Goal: Task Accomplishment & Management: Complete application form

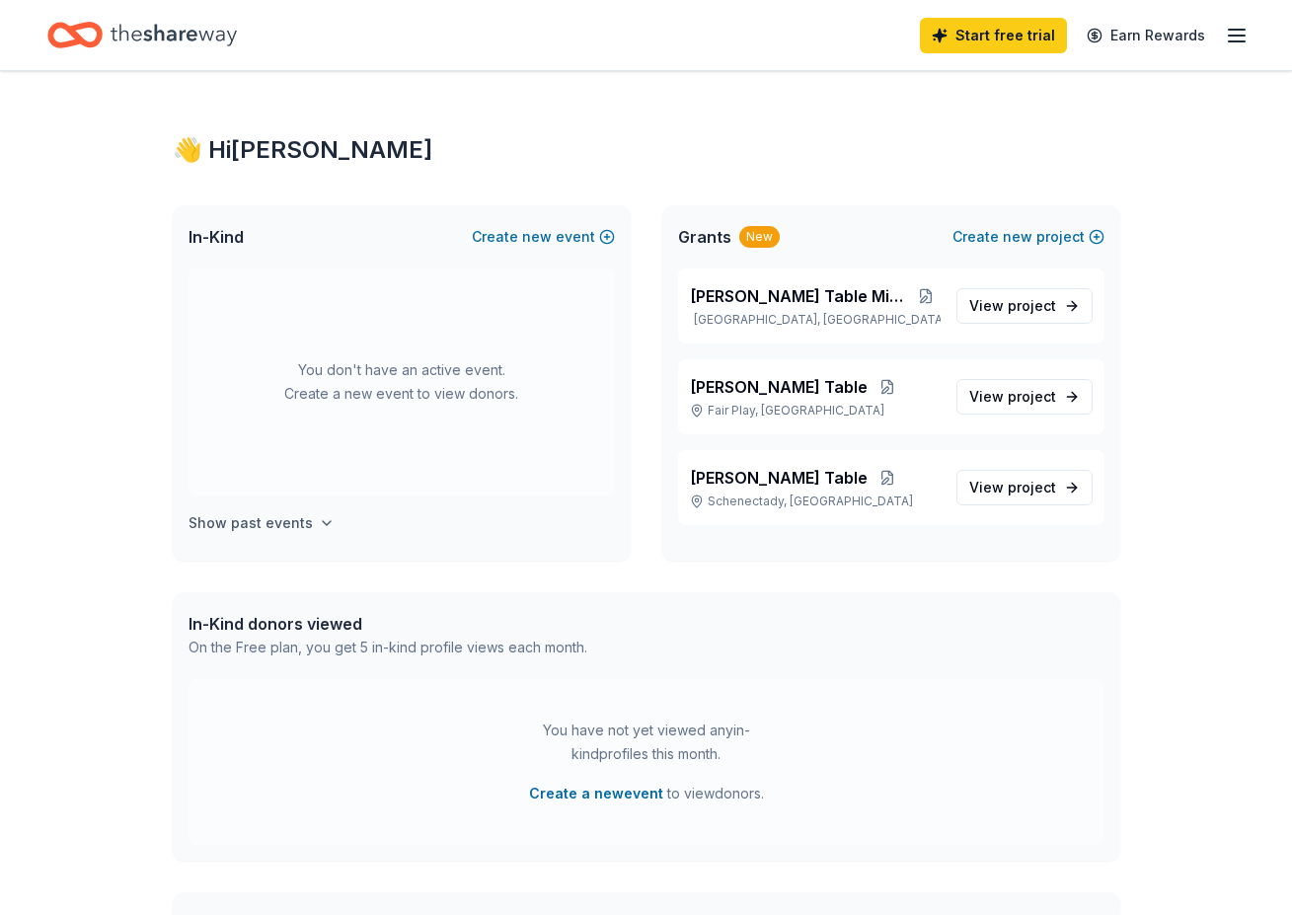
click at [290, 526] on h4 "Show past events" at bounding box center [251, 523] width 124 height 24
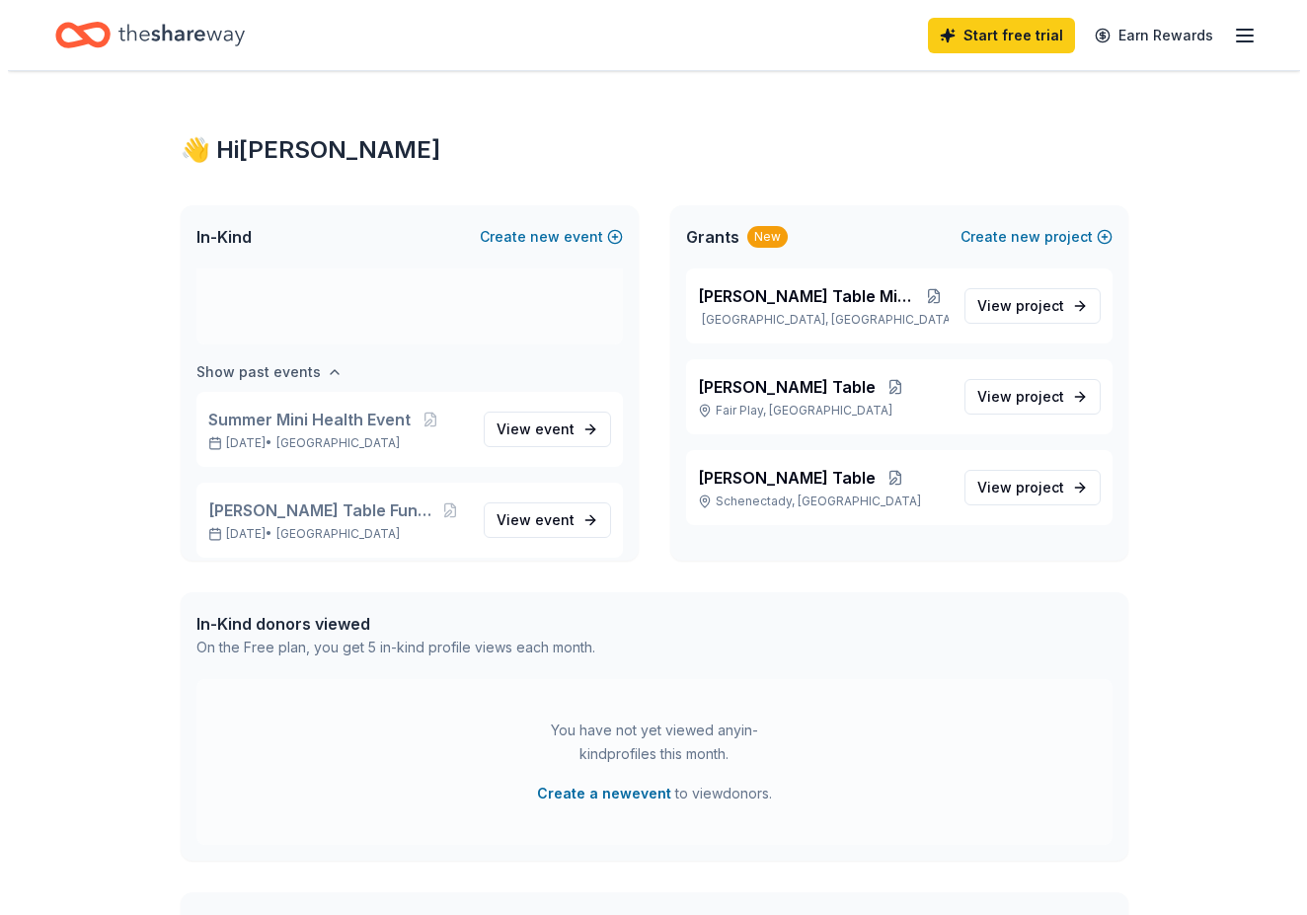
scroll to position [164, 0]
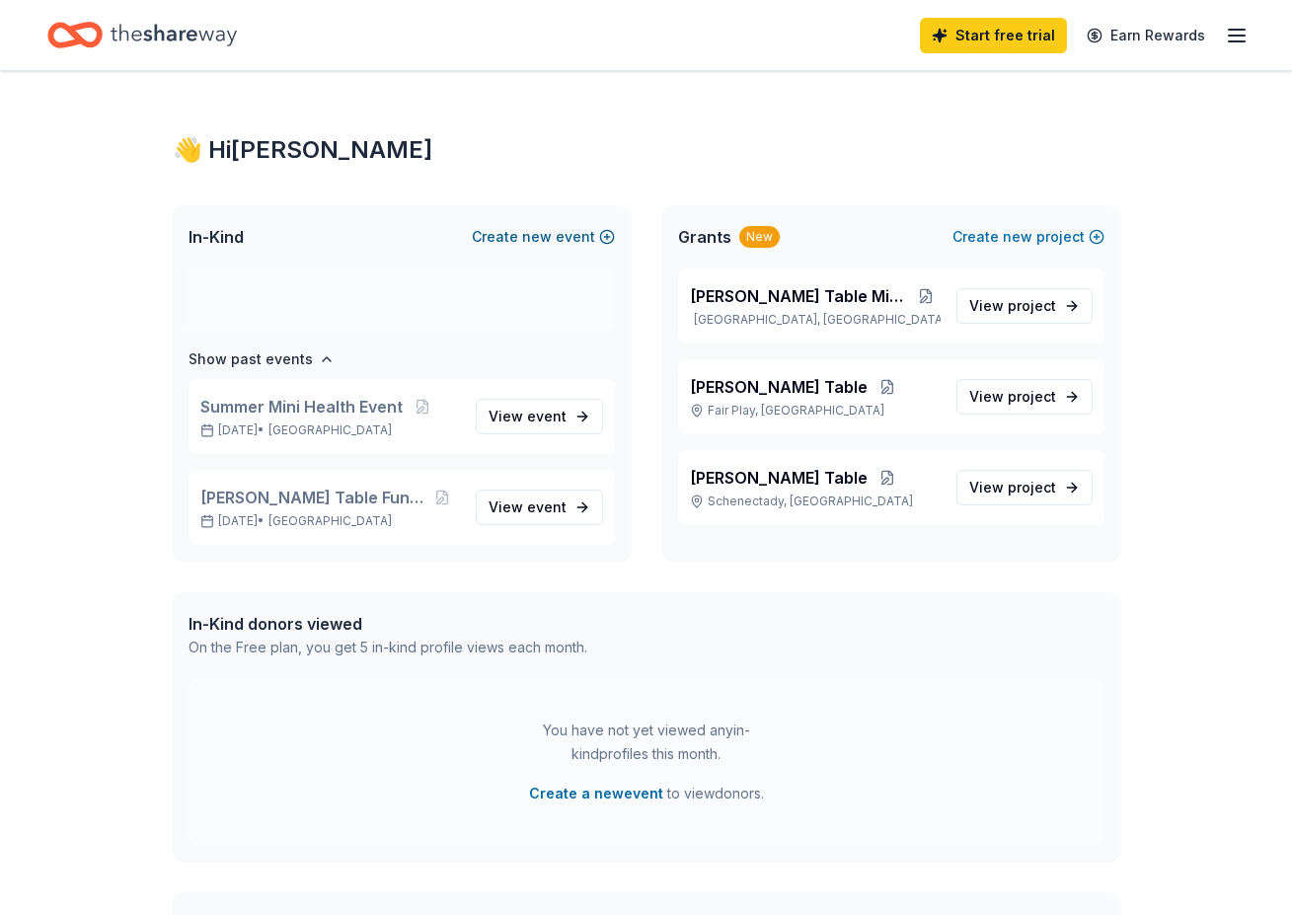
click at [563, 232] on button "Create new event" at bounding box center [543, 237] width 143 height 24
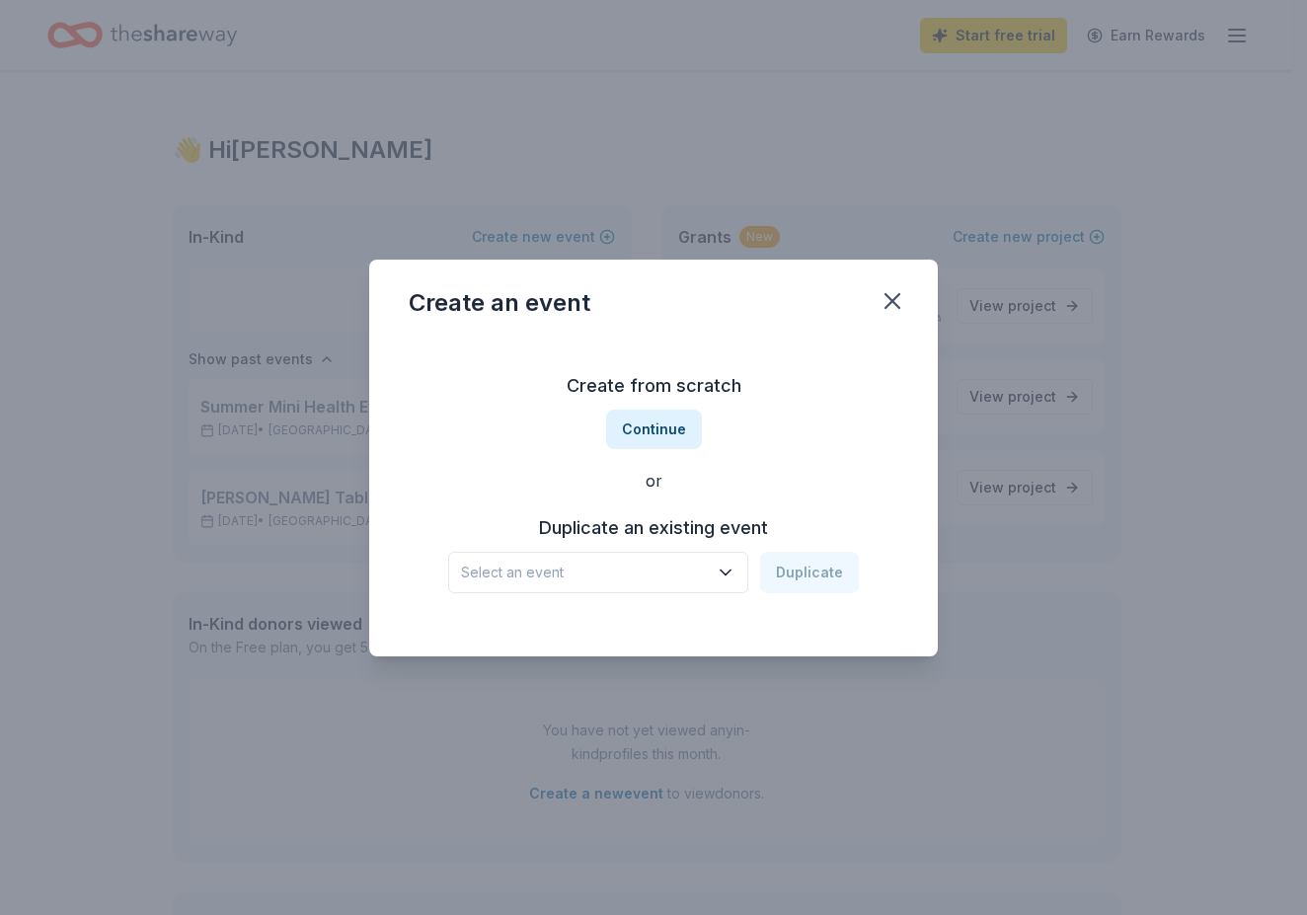
click at [731, 575] on icon "button" at bounding box center [726, 572] width 10 height 5
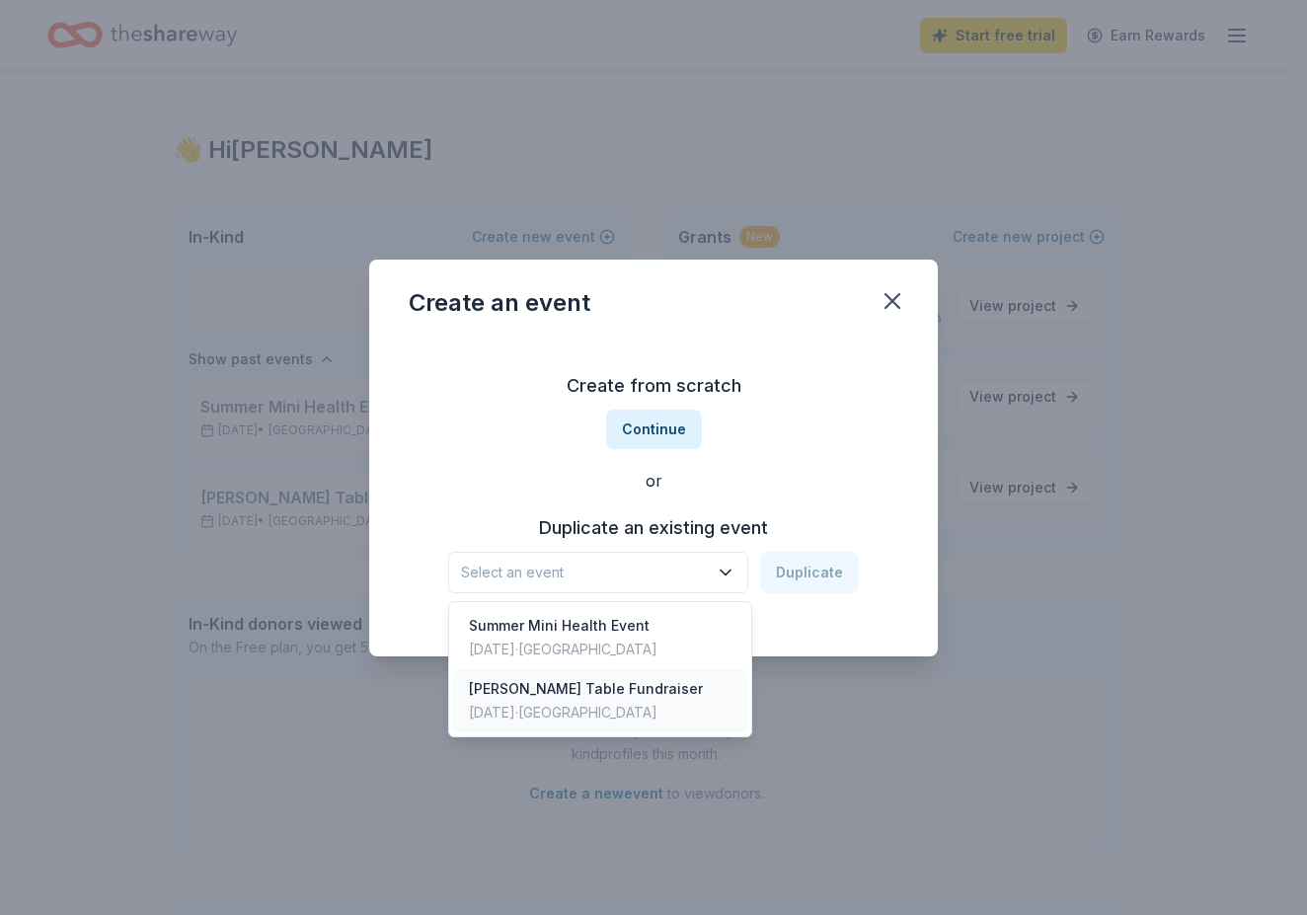
click at [651, 712] on div "[PERSON_NAME] Table Fundraiser [DATE] · [GEOGRAPHIC_DATA]" at bounding box center [600, 700] width 294 height 63
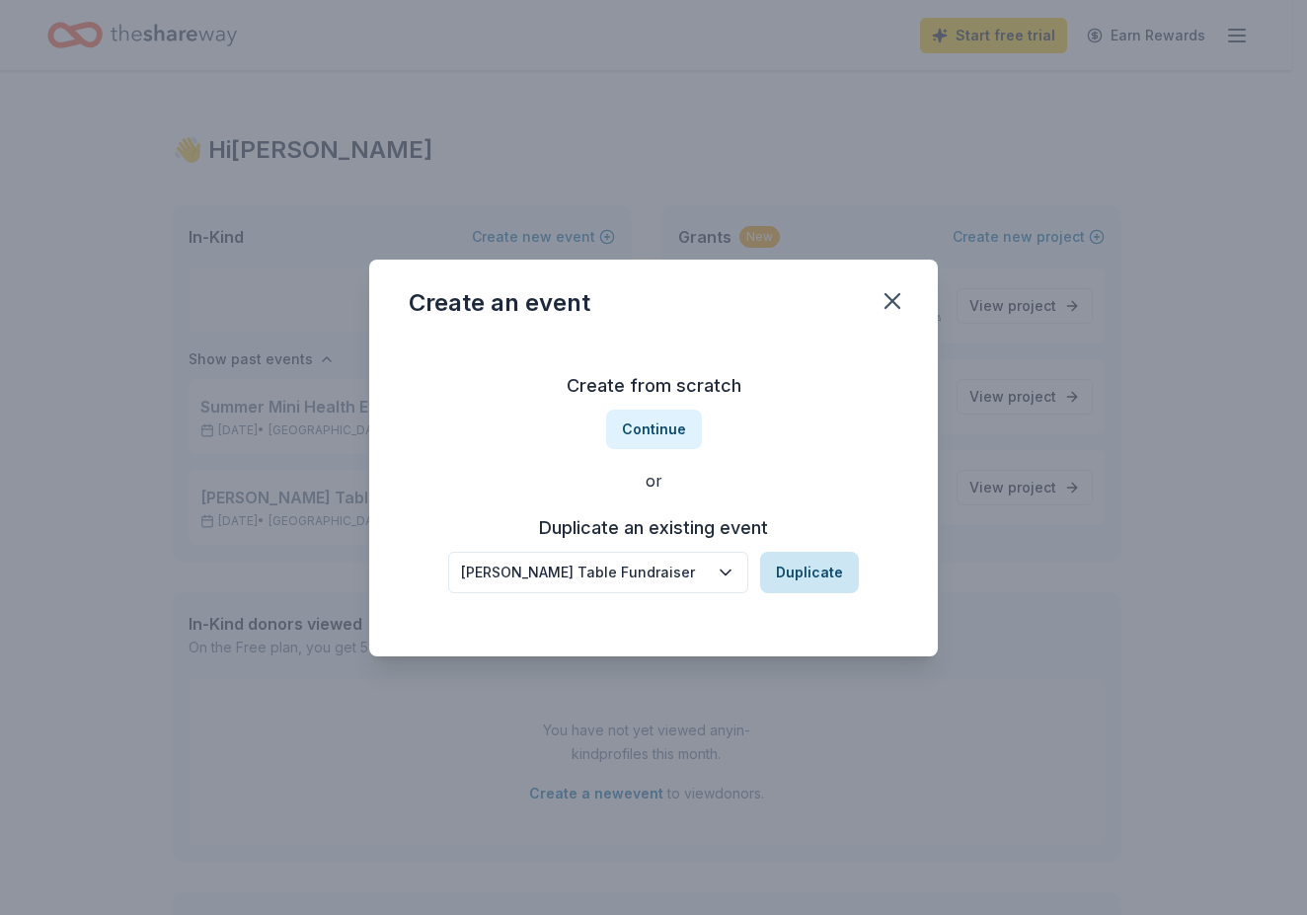
click at [805, 575] on button "Duplicate" at bounding box center [809, 572] width 99 height 41
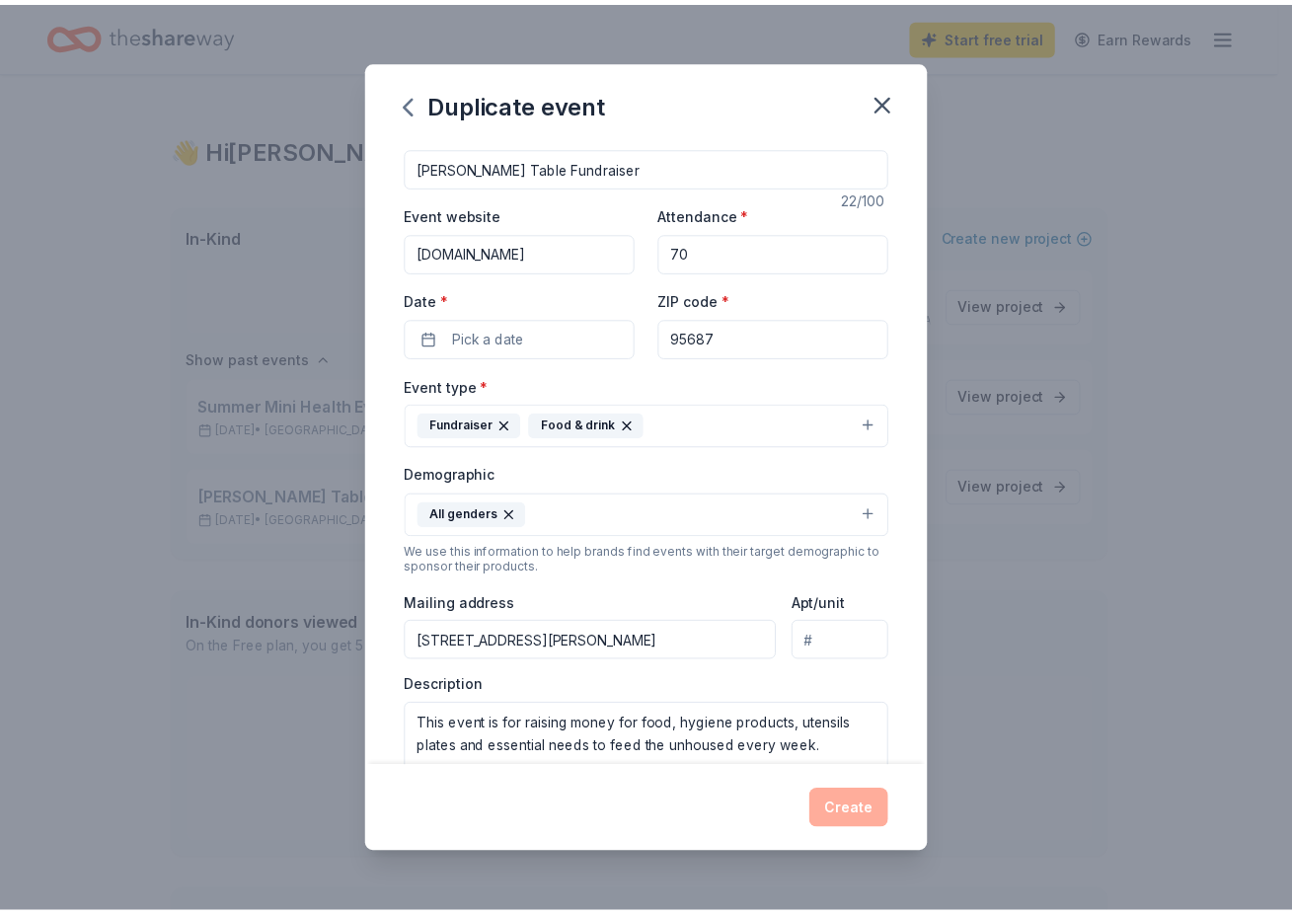
scroll to position [0, 0]
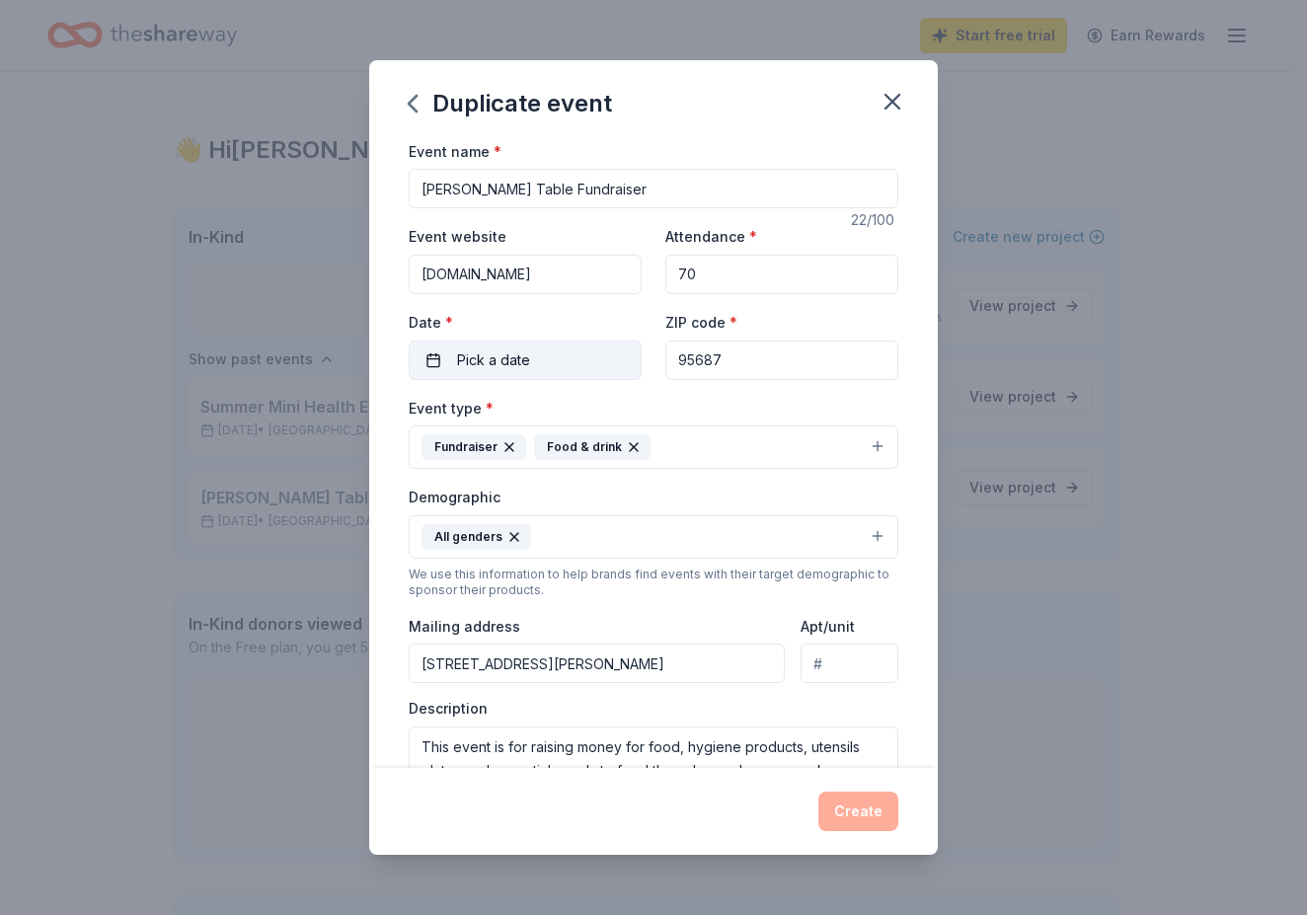
click at [500, 365] on span "Pick a date" at bounding box center [493, 360] width 73 height 24
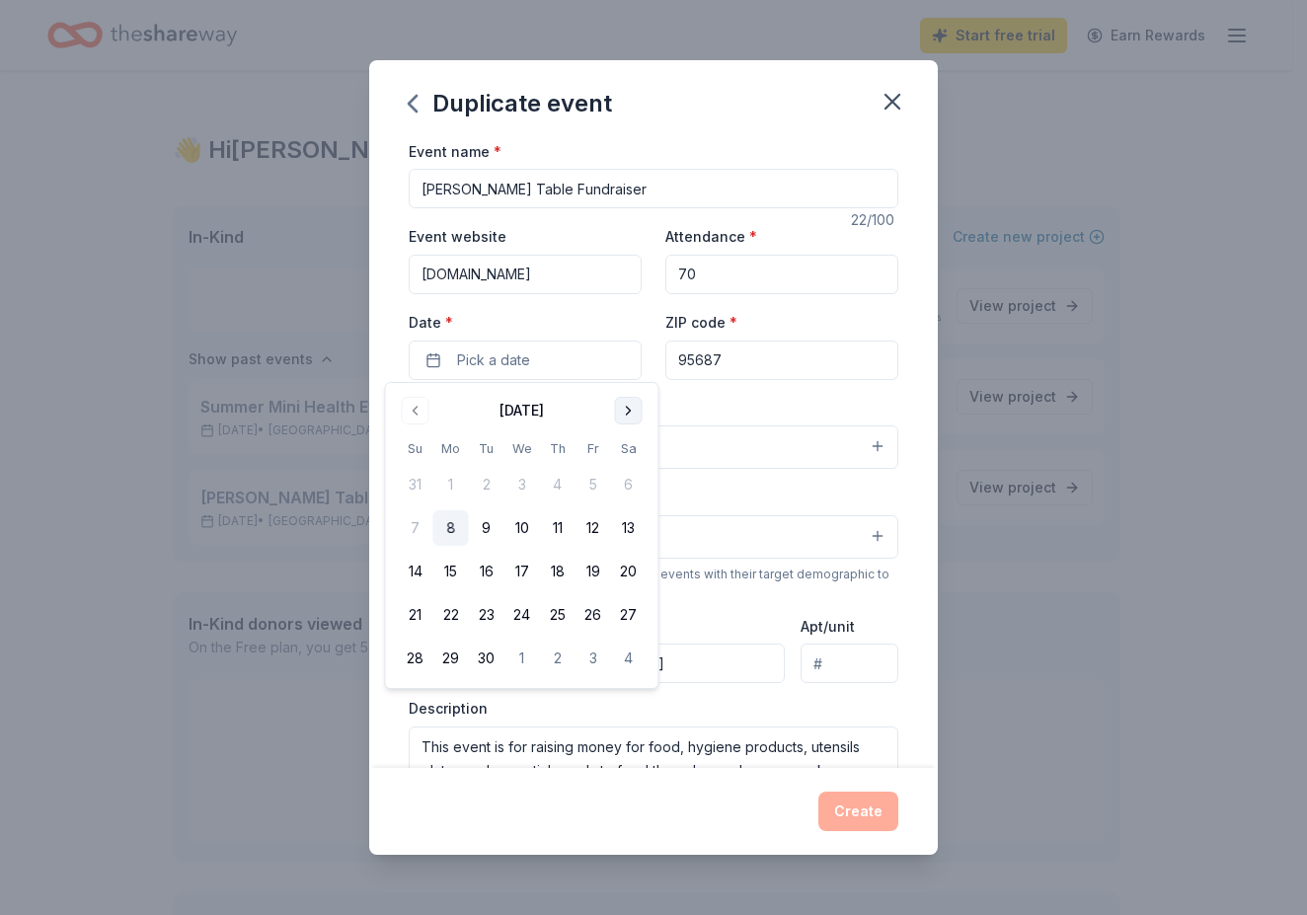
click at [631, 417] on button "Go to next month" at bounding box center [629, 411] width 28 height 28
click at [631, 418] on button "Go to next month" at bounding box center [629, 411] width 28 height 28
click at [524, 572] on button "17" at bounding box center [522, 572] width 36 height 36
click at [417, 568] on button "14" at bounding box center [416, 572] width 36 height 36
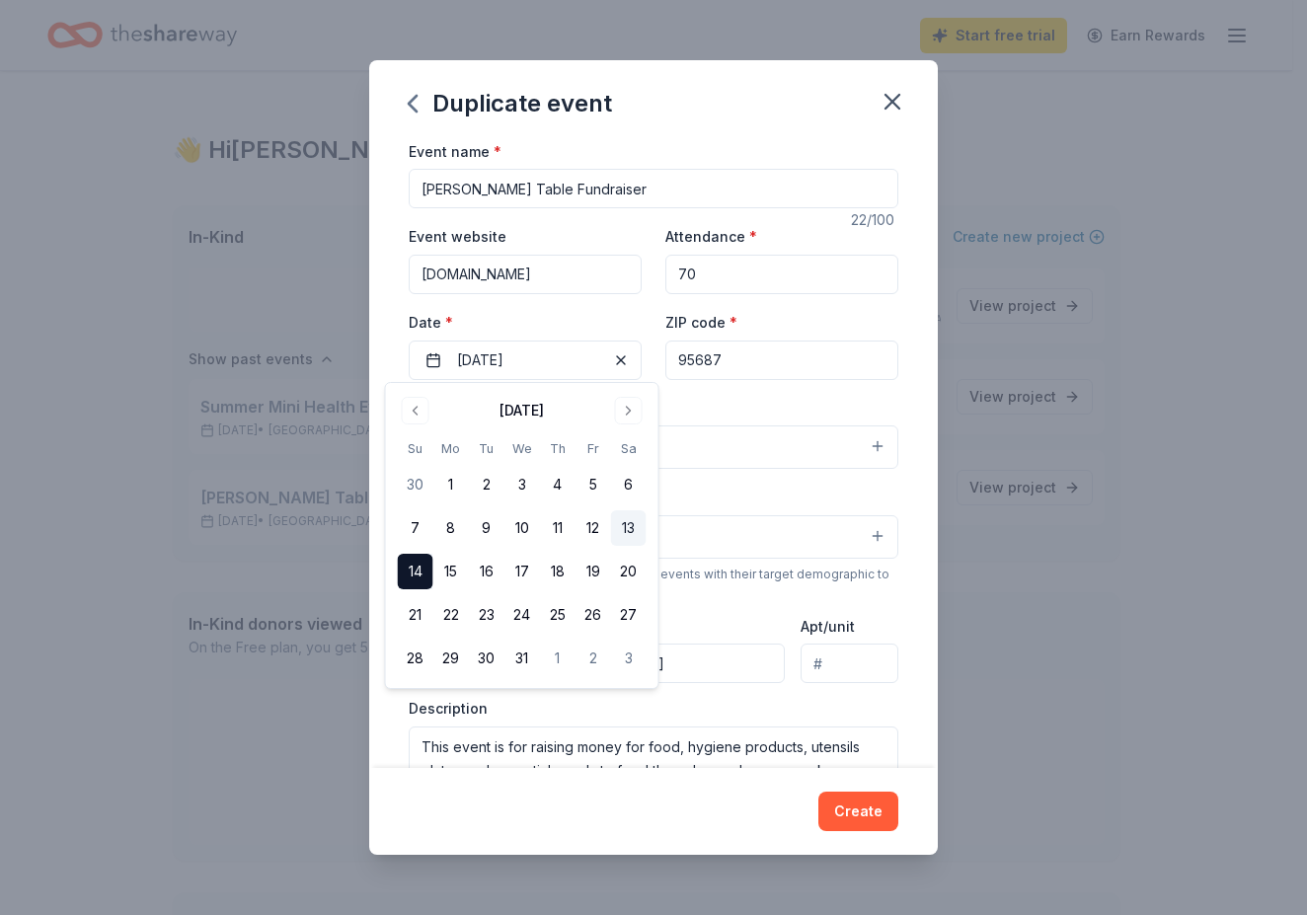
click at [636, 525] on button "13" at bounding box center [629, 528] width 36 height 36
click at [857, 814] on button "Create" at bounding box center [858, 811] width 80 height 39
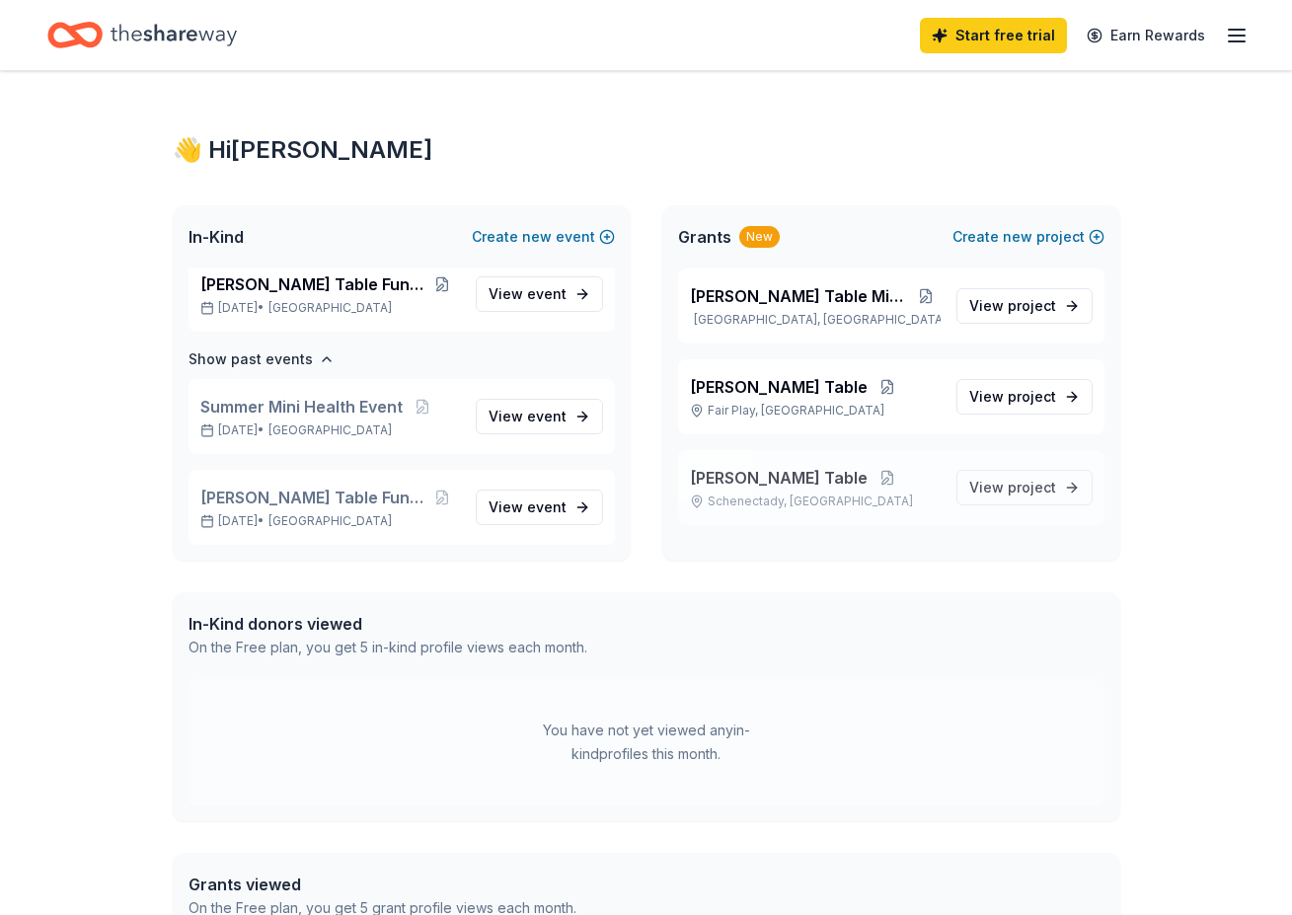
drag, startPoint x: 931, startPoint y: 439, endPoint x: 931, endPoint y: 460, distance: 20.7
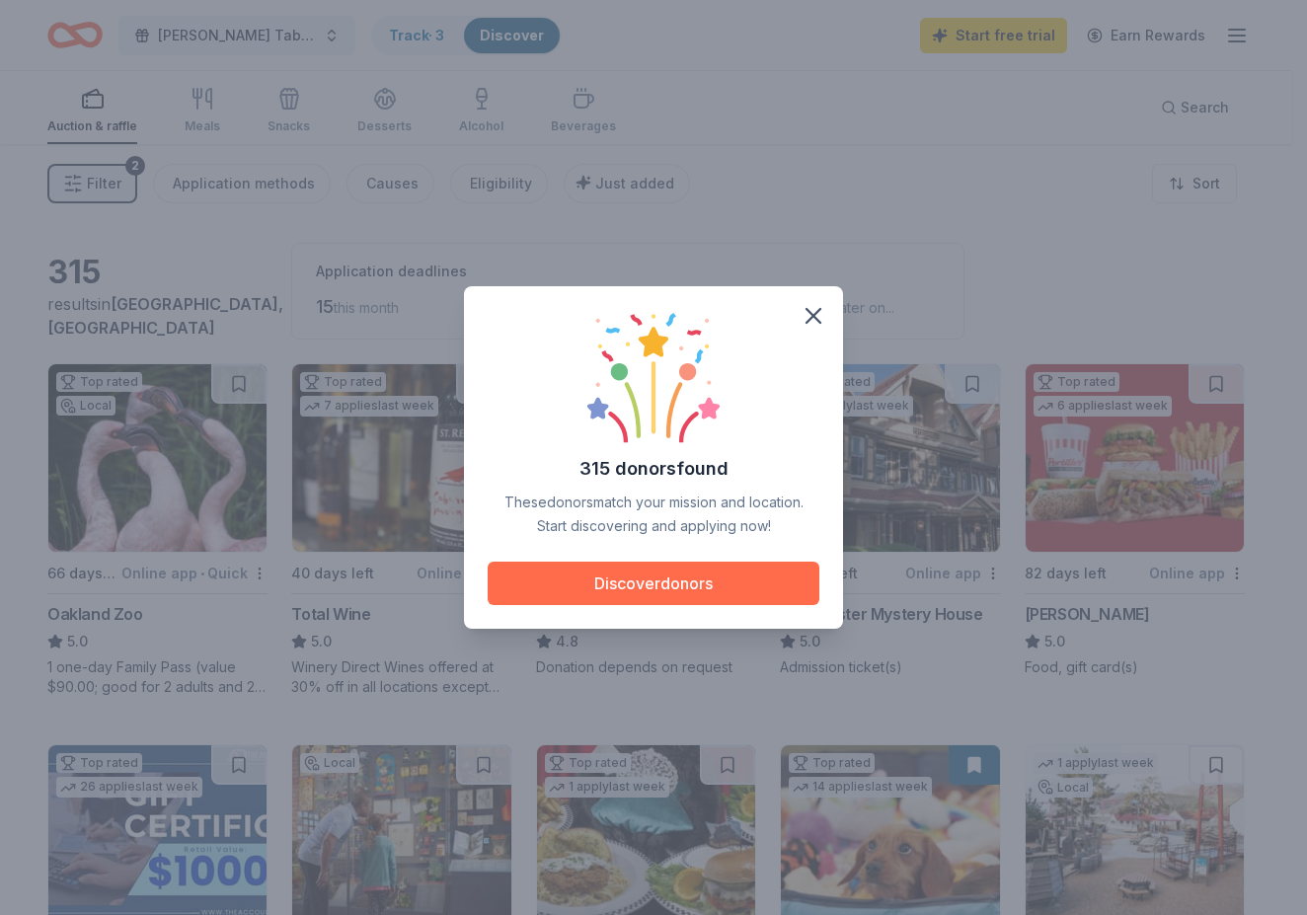
click at [665, 586] on button "Discover donors" at bounding box center [654, 583] width 332 height 43
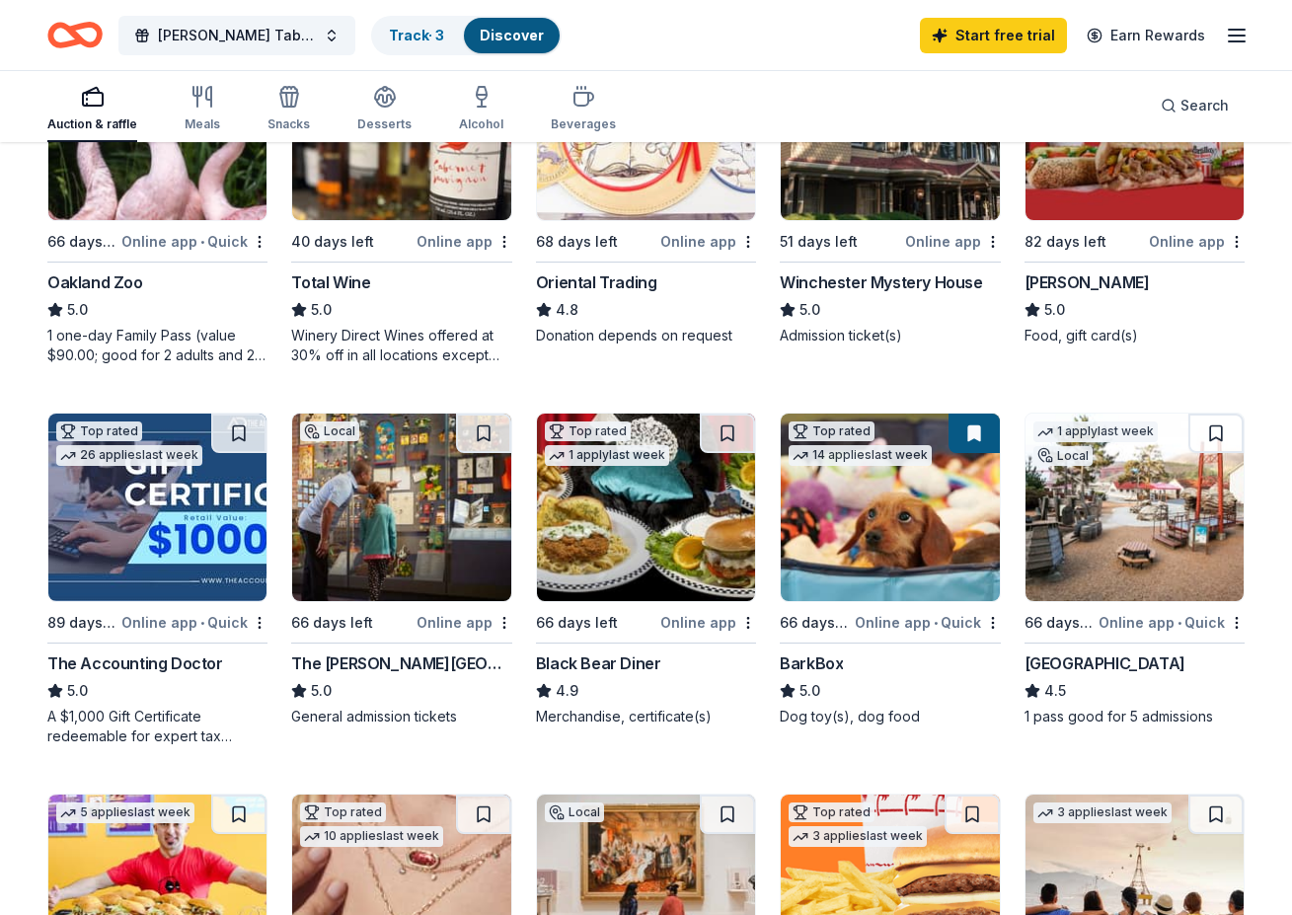
scroll to position [326, 0]
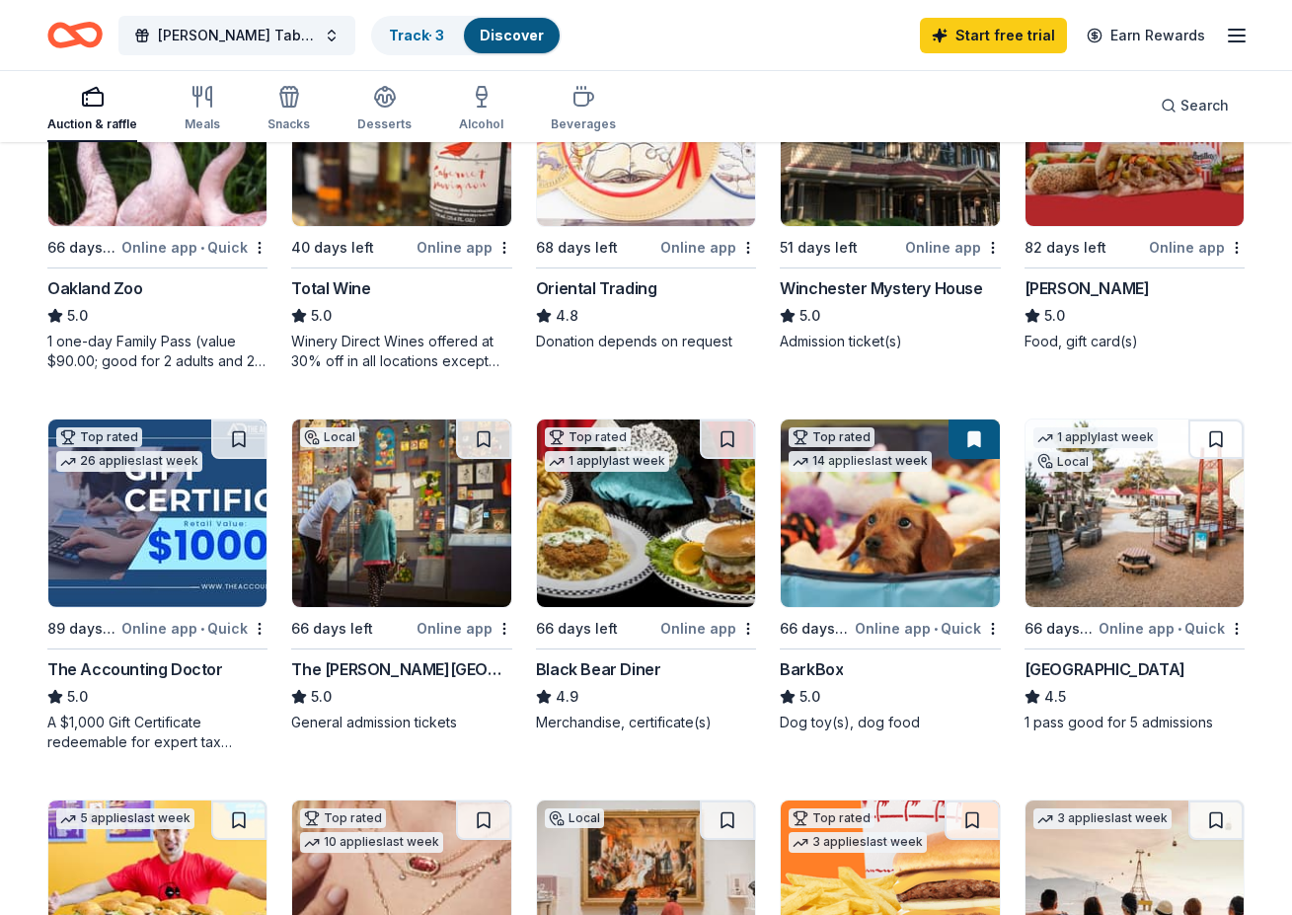
click at [610, 662] on div "Black Bear Diner" at bounding box center [598, 669] width 125 height 24
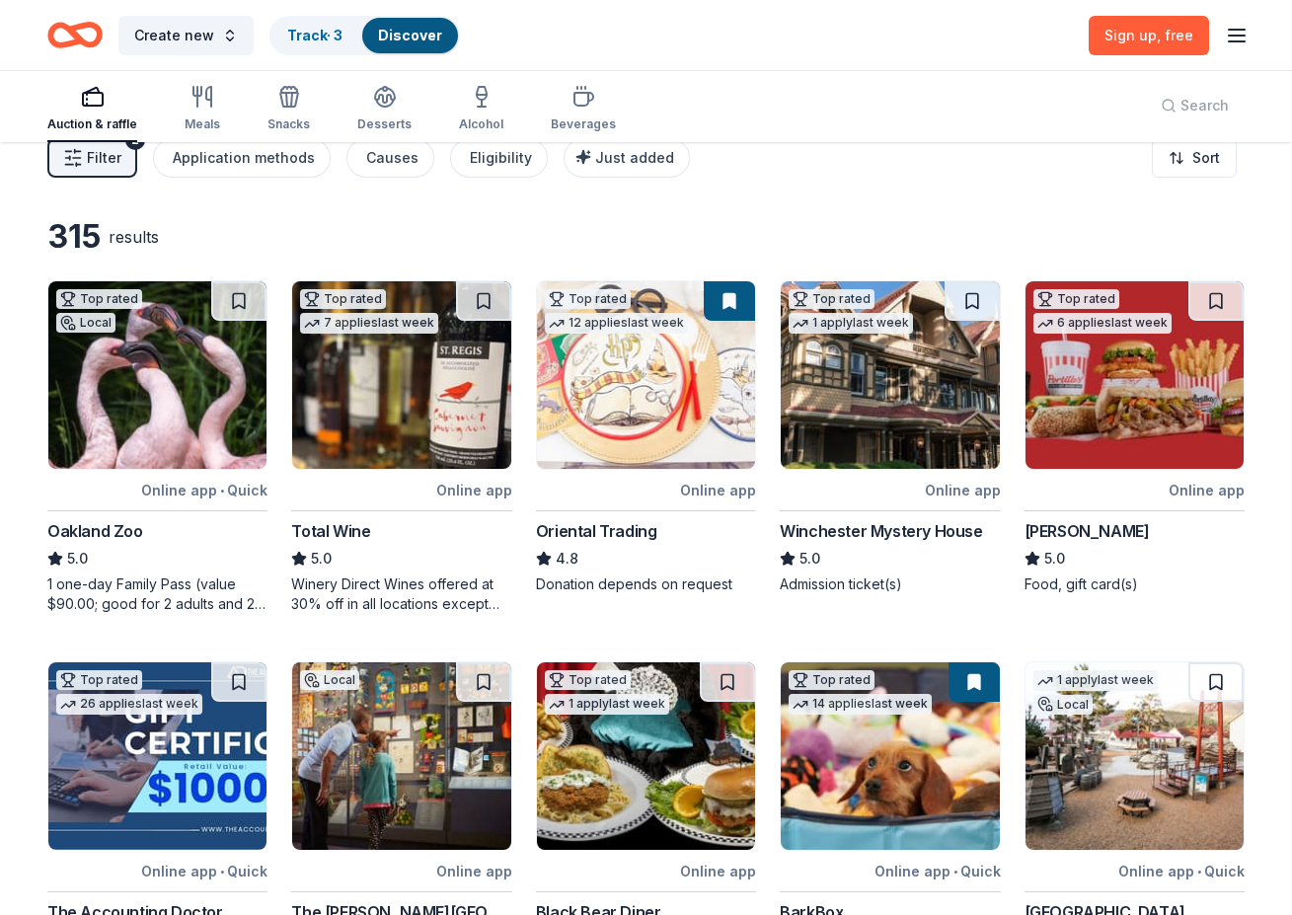
scroll to position [0, 0]
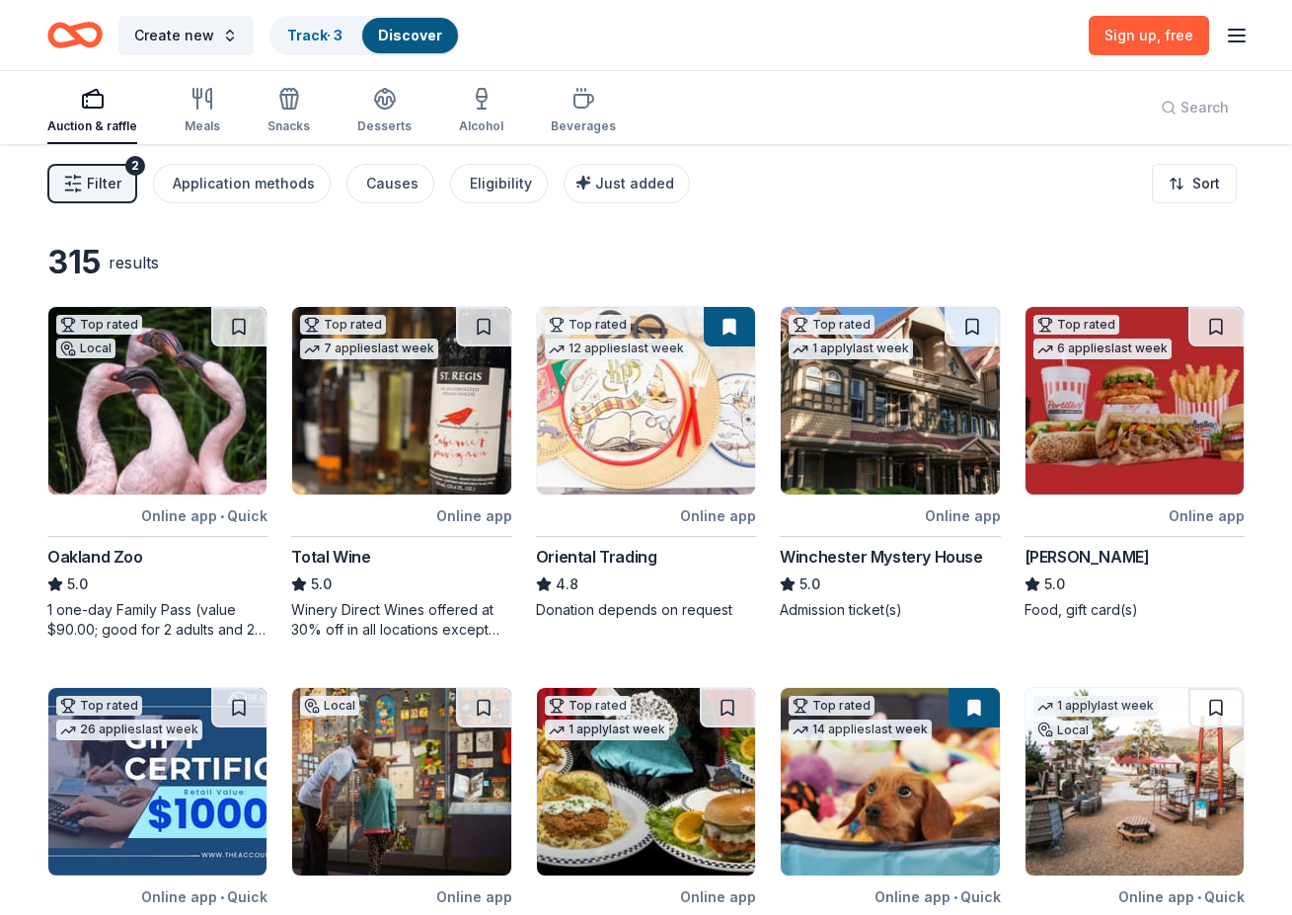
click at [1227, 39] on icon "button" at bounding box center [1237, 36] width 24 height 24
click at [1118, 193] on div "Log in" at bounding box center [1100, 188] width 263 height 34
click at [1001, 192] on button "Log in" at bounding box center [991, 193] width 45 height 24
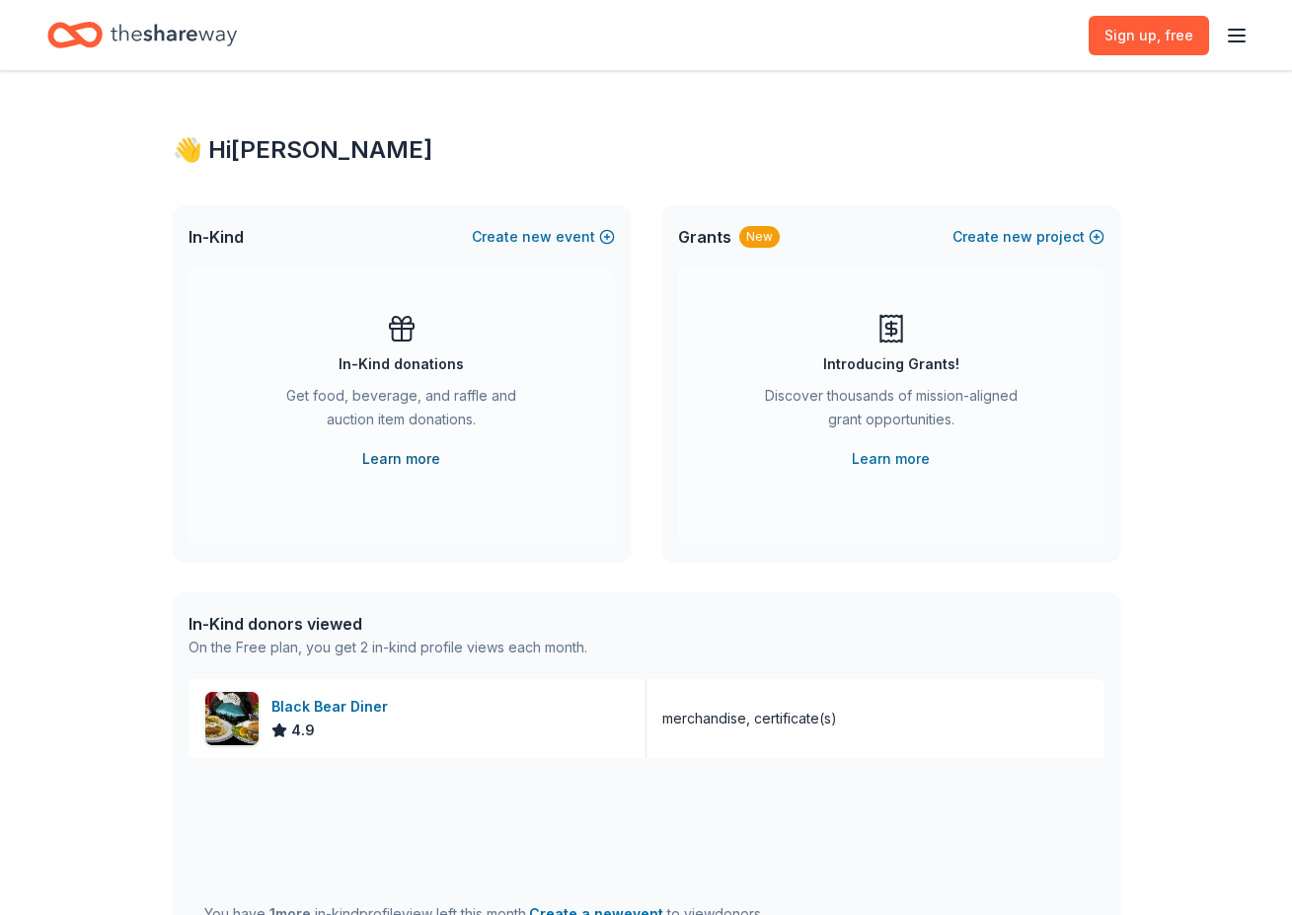
click at [423, 458] on link "Learn more" at bounding box center [401, 459] width 78 height 24
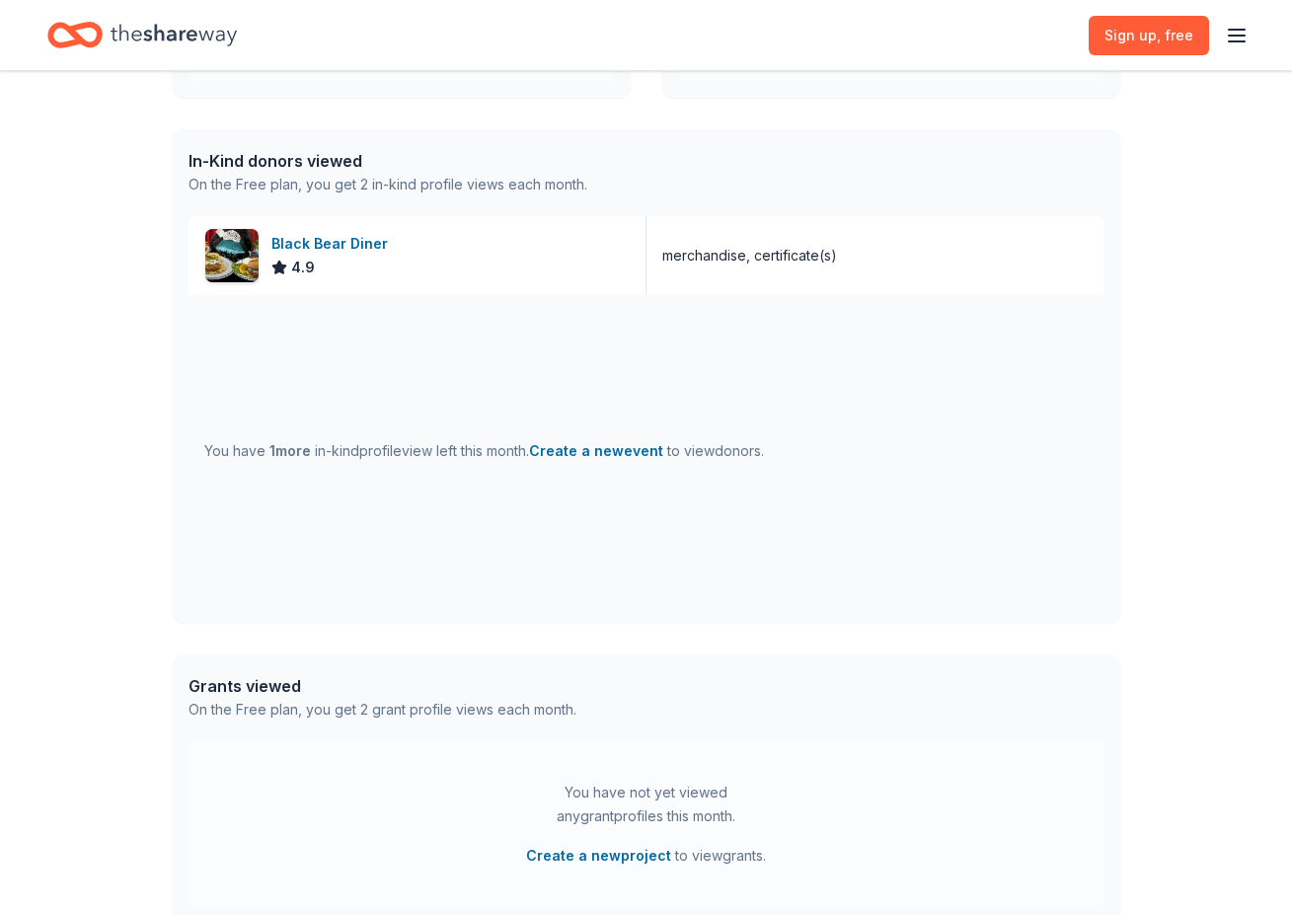
scroll to position [460, 0]
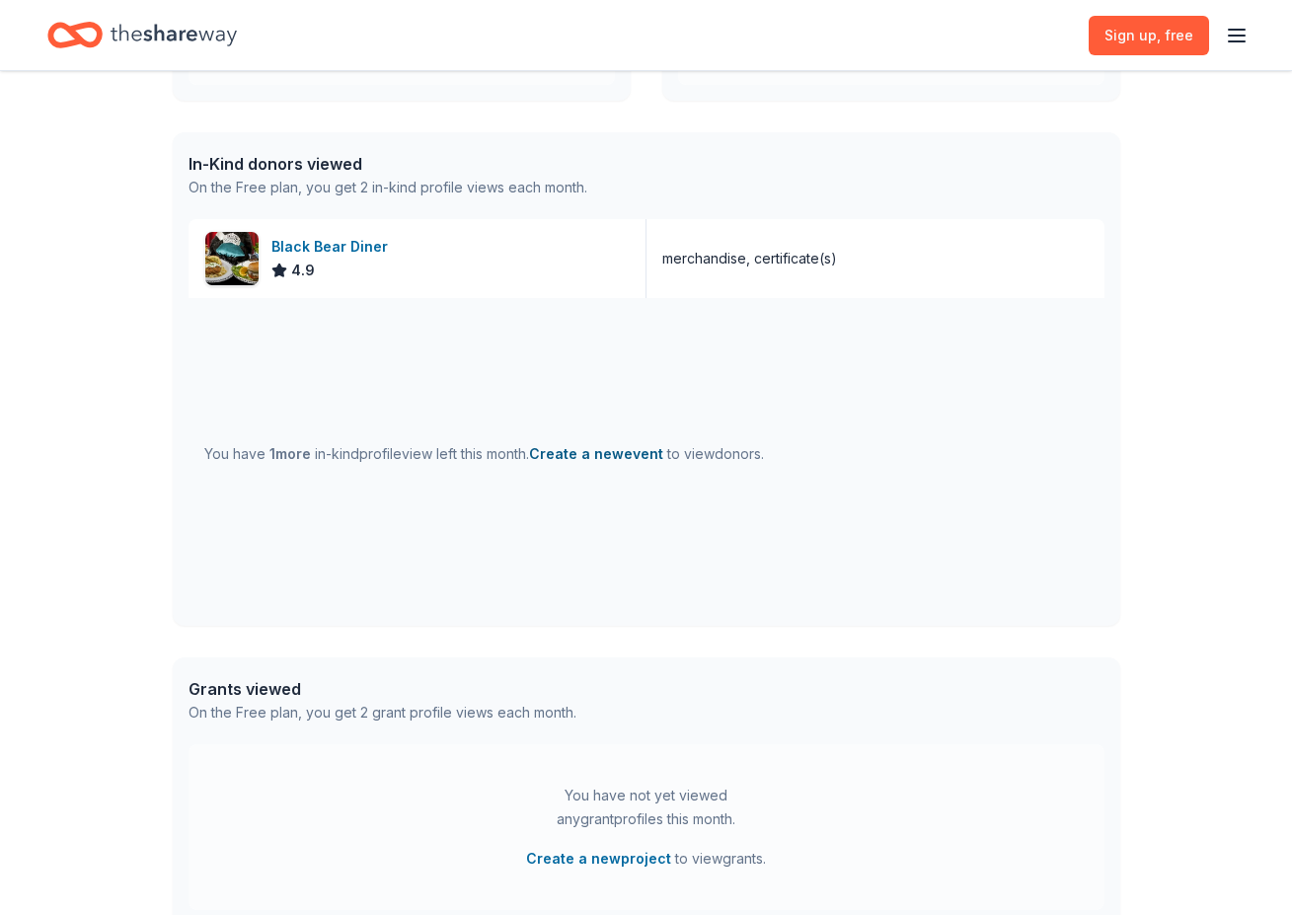
click at [625, 455] on button "Create a new event" at bounding box center [596, 454] width 134 height 24
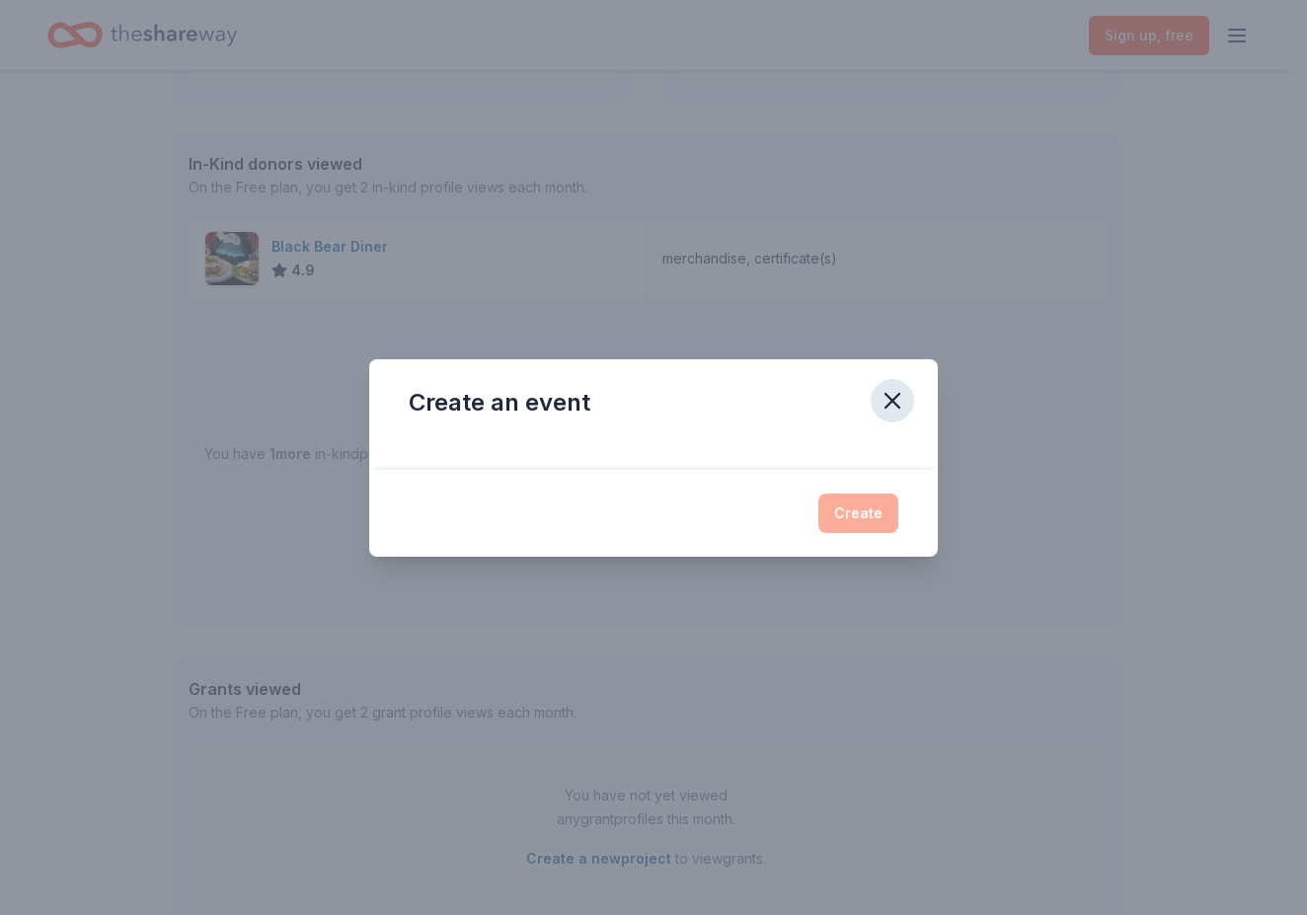
click at [896, 396] on icon "button" at bounding box center [893, 401] width 14 height 14
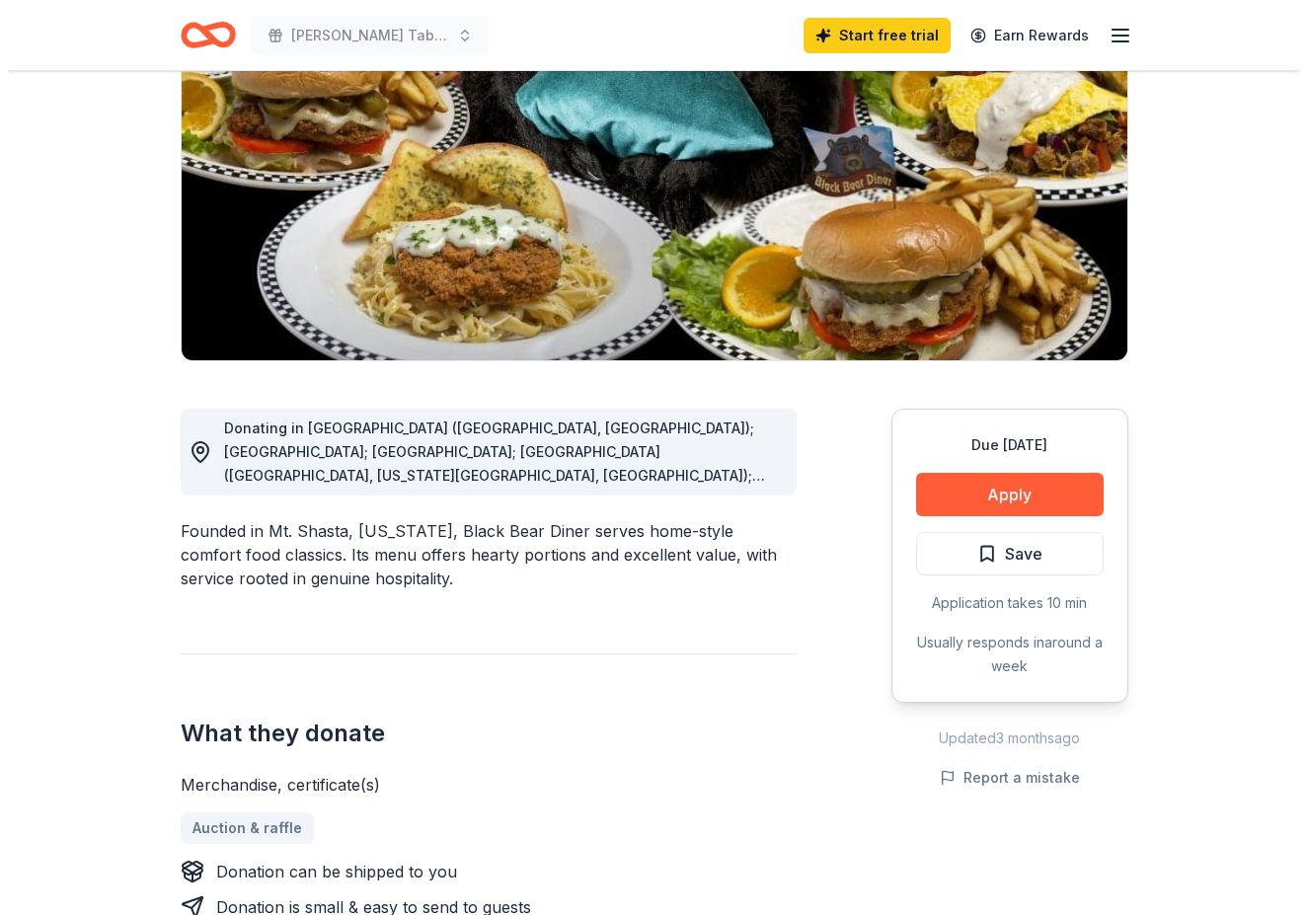
scroll to position [235, 0]
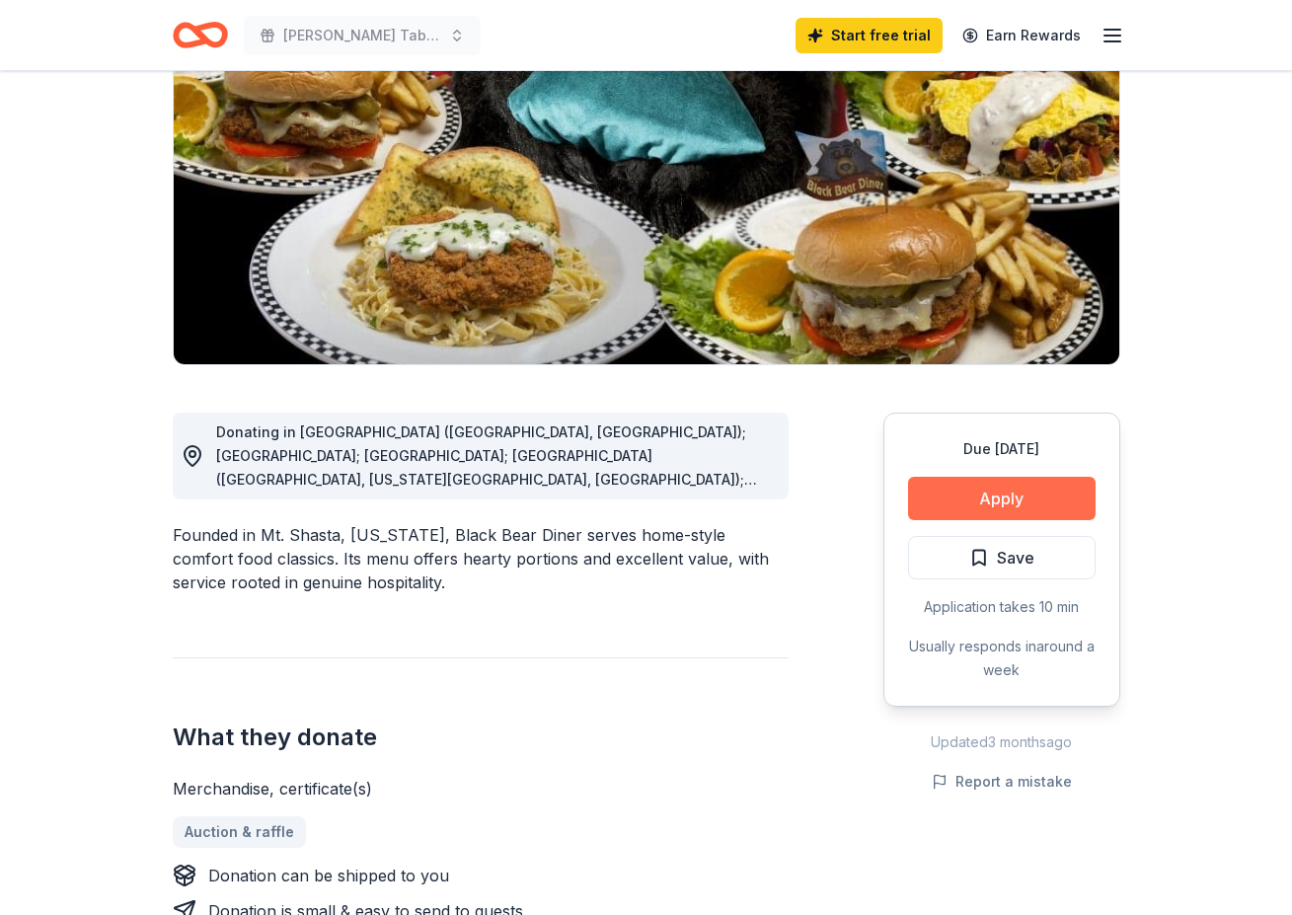
click at [999, 501] on button "Apply" at bounding box center [1002, 498] width 188 height 43
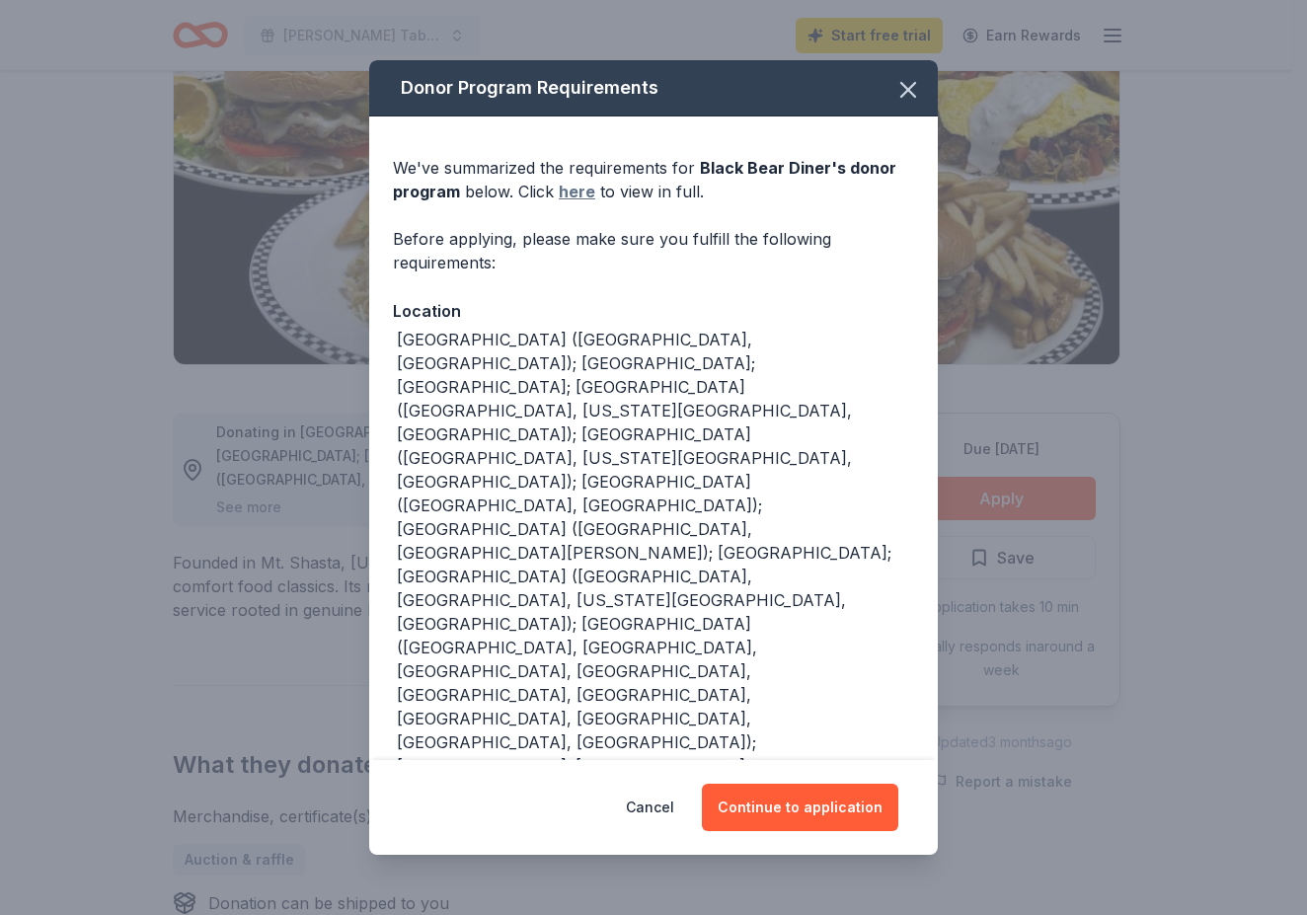
click at [581, 203] on link "here" at bounding box center [577, 192] width 37 height 24
click at [792, 784] on button "Continue to application" at bounding box center [800, 807] width 196 height 47
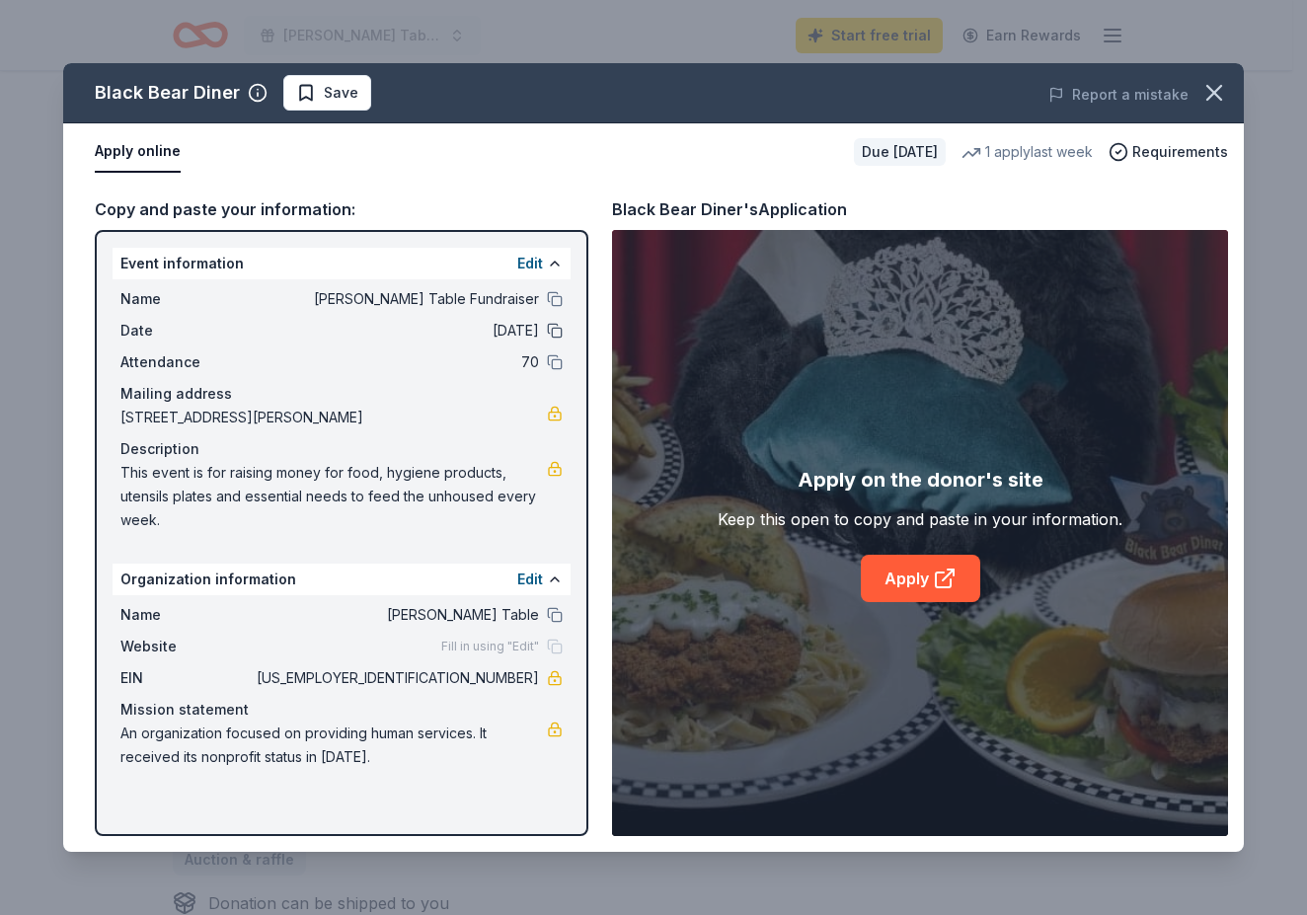
click at [556, 332] on button at bounding box center [555, 331] width 16 height 16
click at [924, 571] on link "Apply" at bounding box center [920, 578] width 119 height 47
click at [899, 584] on link "Apply" at bounding box center [920, 578] width 119 height 47
